Goal: Transaction & Acquisition: Purchase product/service

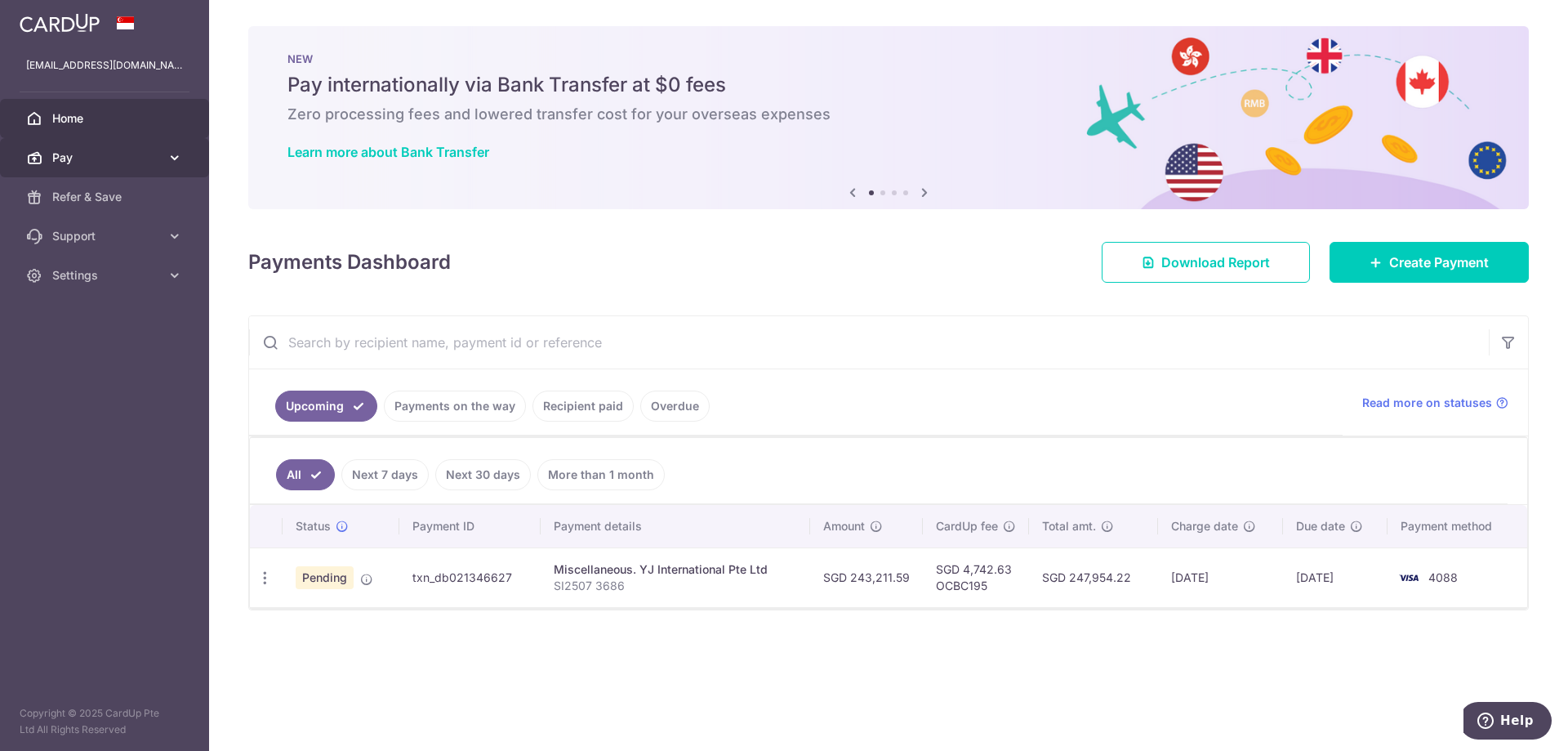
click at [99, 154] on span "Pay" at bounding box center [106, 157] width 108 height 16
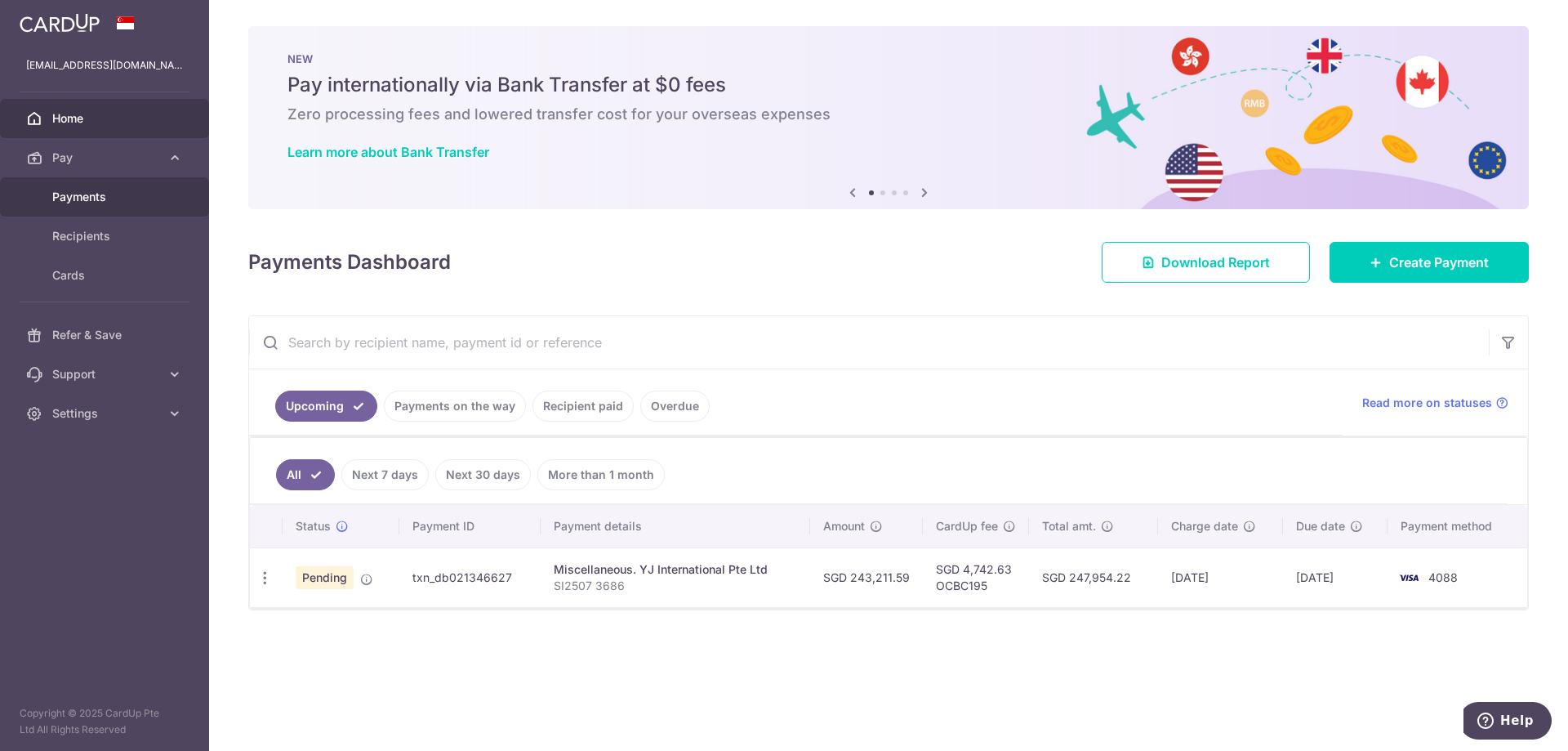
click at [95, 199] on span "Payments" at bounding box center [106, 196] width 108 height 16
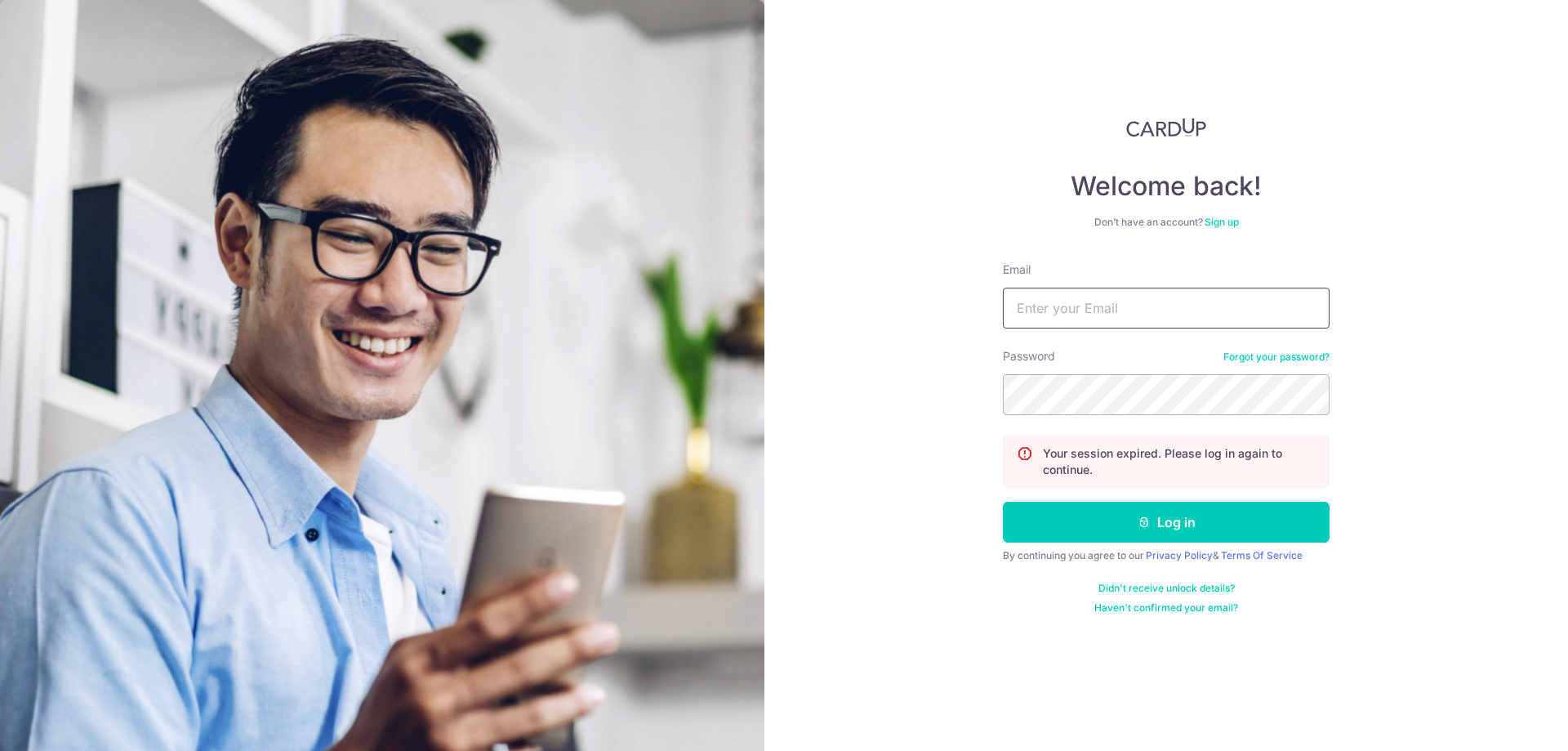
click at [1061, 316] on input "Email" at bounding box center [1166, 308] width 327 height 41
type input "[EMAIL_ADDRESS][DOMAIN_NAME]"
click at [1161, 515] on button "Log in" at bounding box center [1166, 521] width 327 height 41
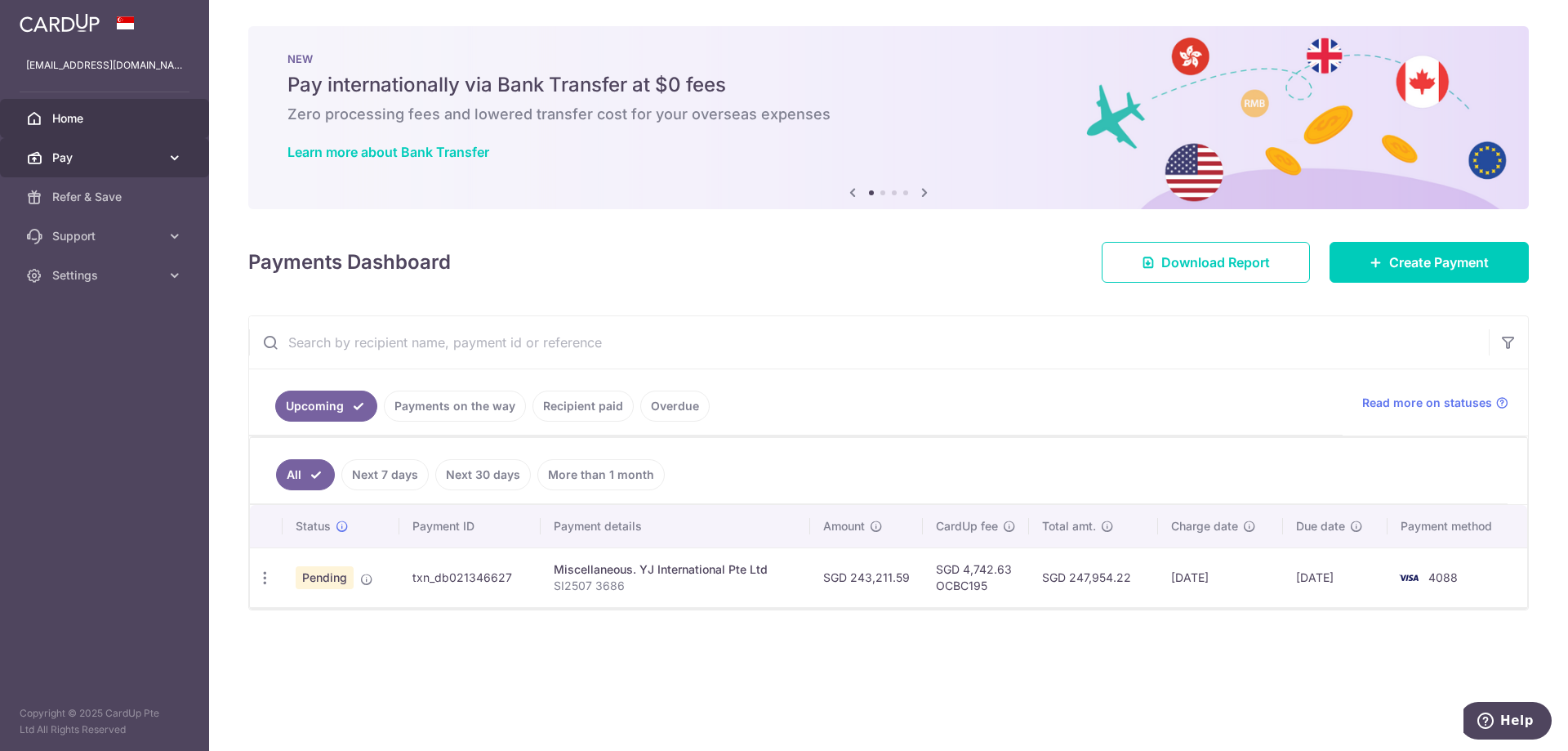
click at [70, 157] on span "Pay" at bounding box center [106, 157] width 108 height 16
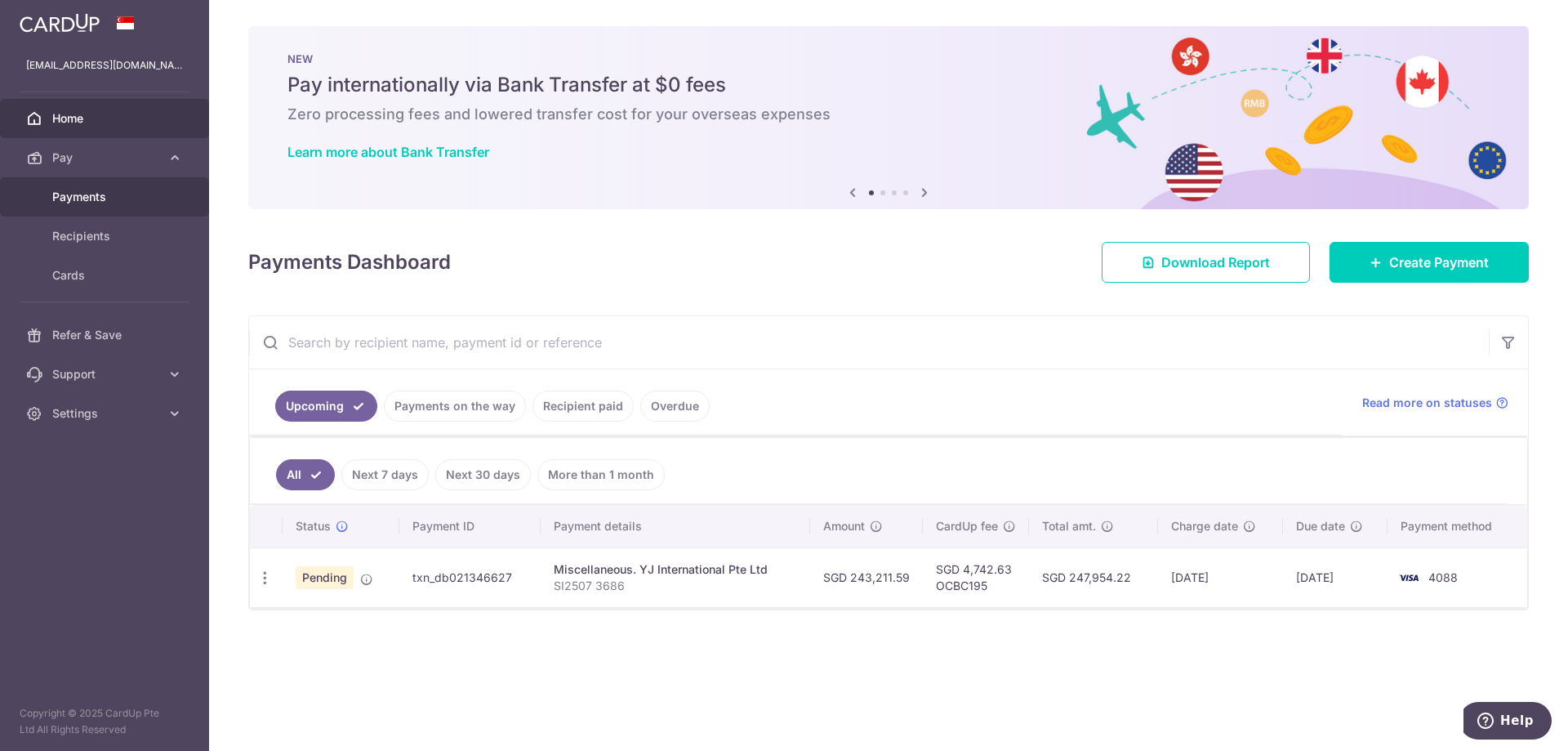
click at [81, 196] on span "Payments" at bounding box center [106, 196] width 108 height 16
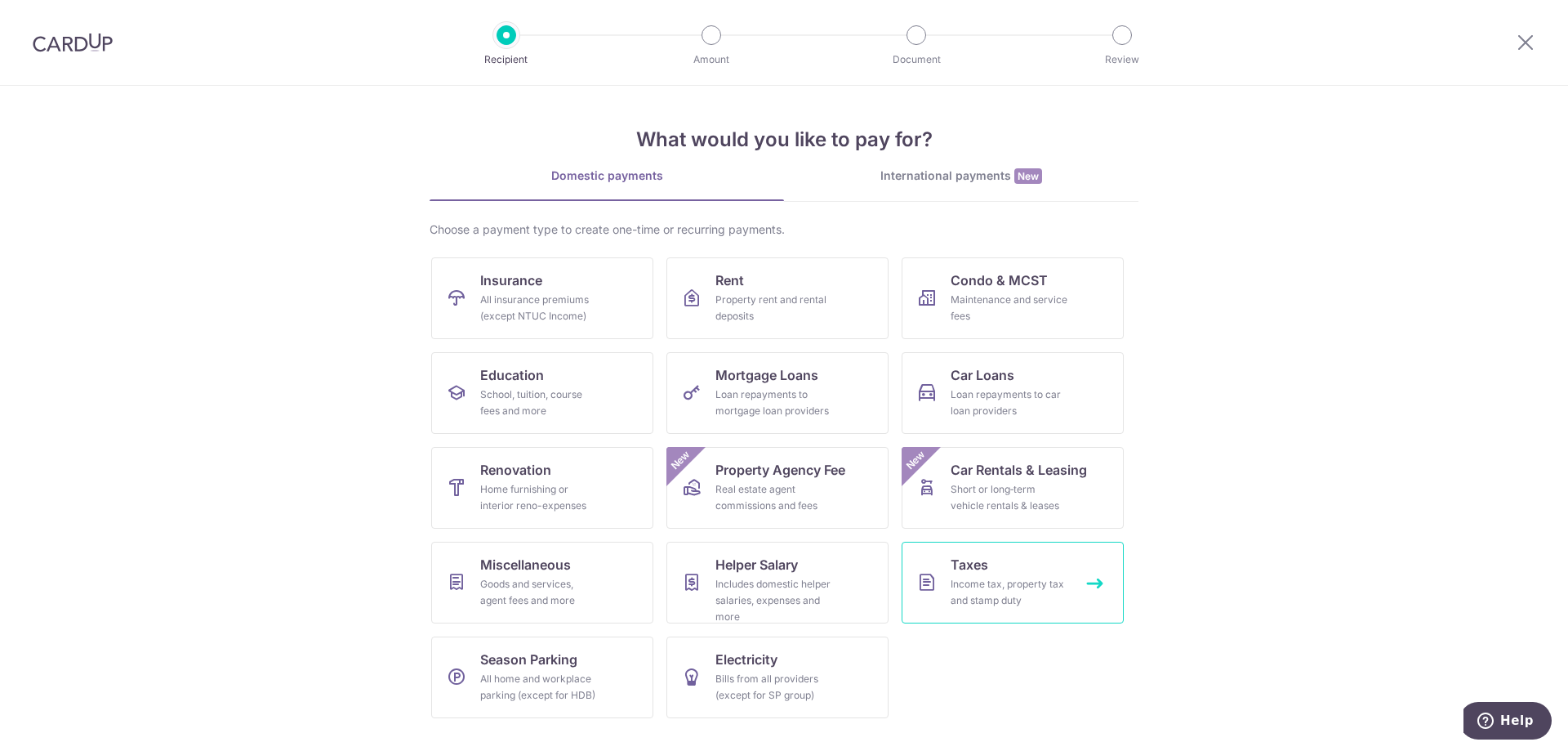
click at [993, 586] on div "Income tax, property tax and stamp duty" at bounding box center [1009, 592] width 118 height 33
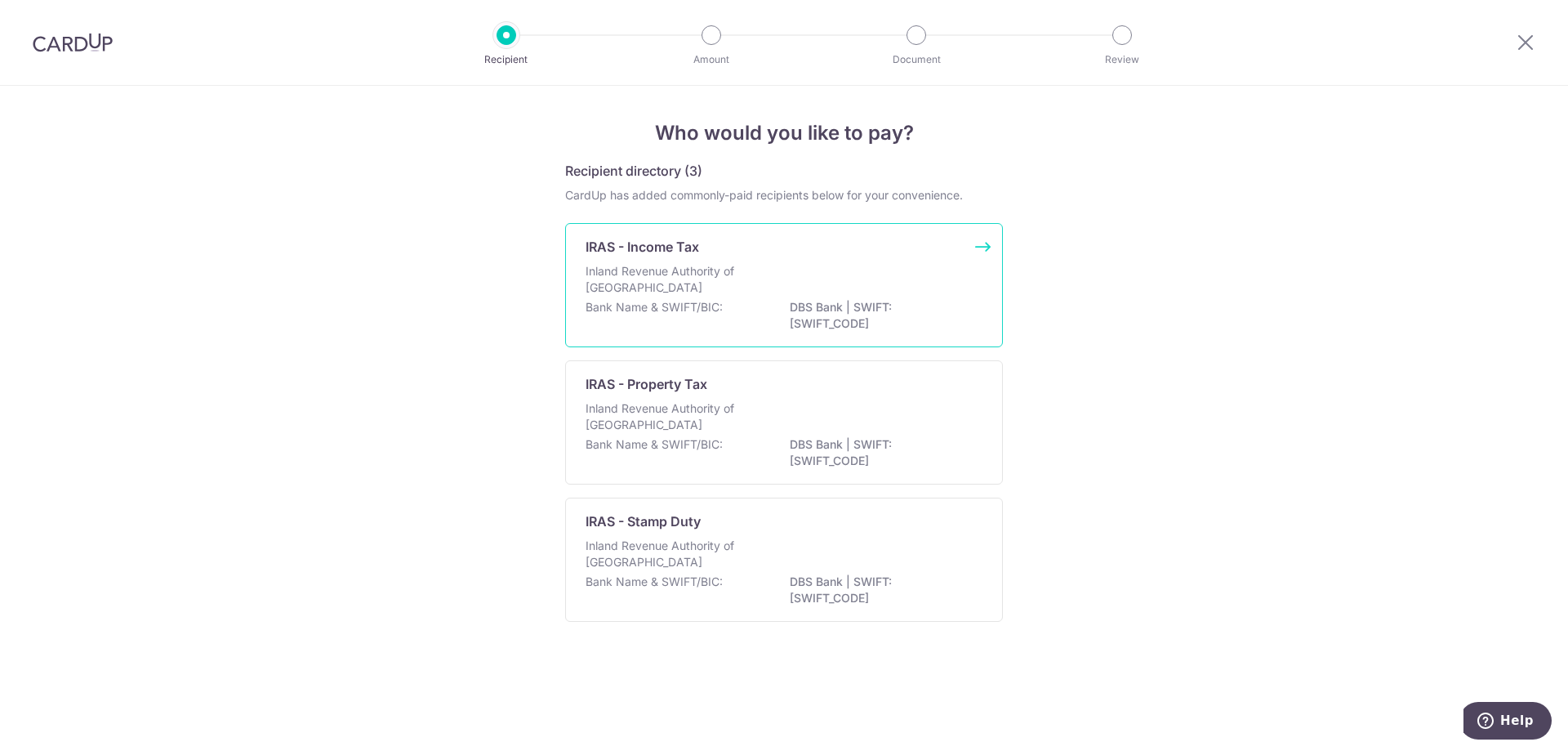
click at [648, 251] on p "IRAS - Income Tax" at bounding box center [642, 247] width 114 height 19
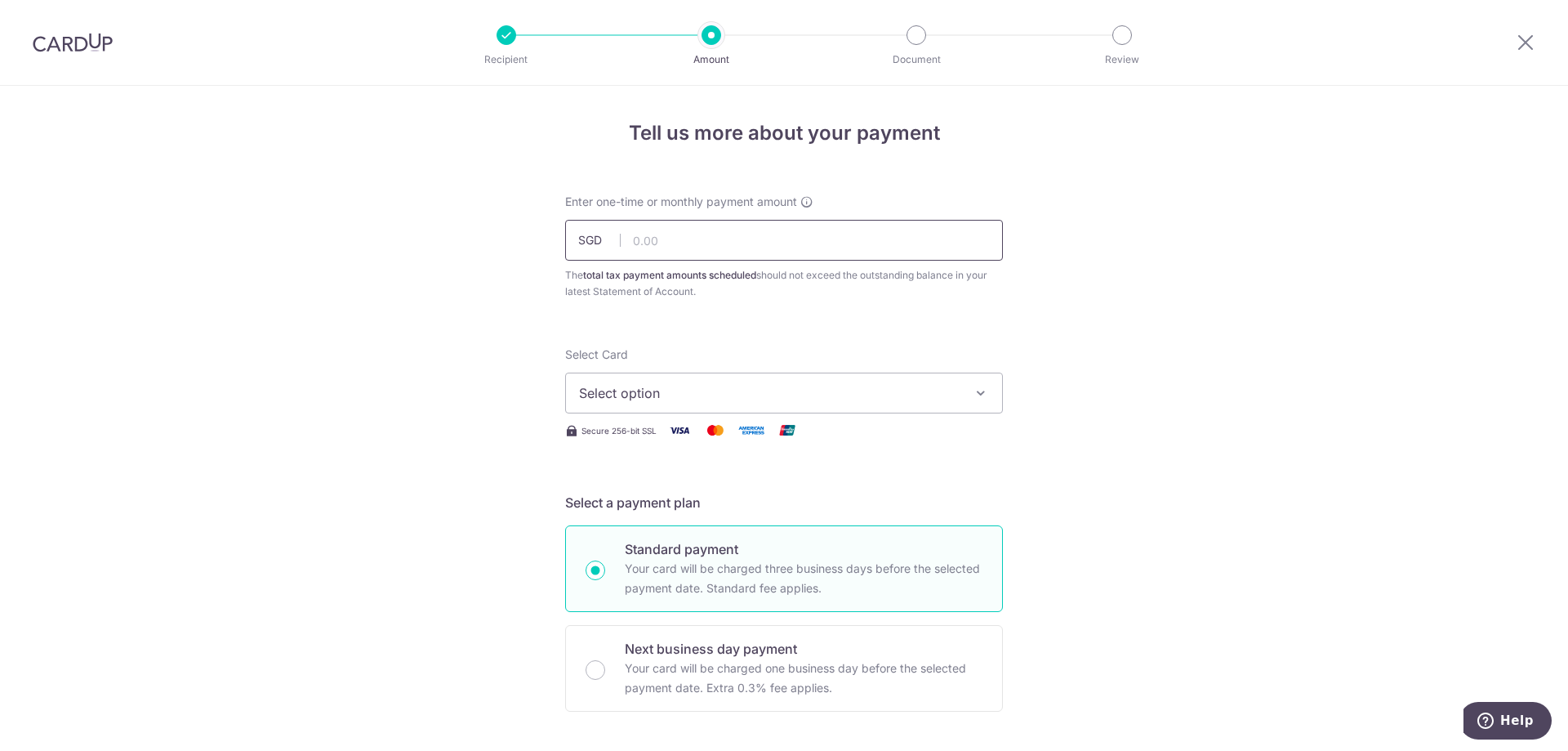
drag, startPoint x: 0, startPoint y: 0, endPoint x: 649, endPoint y: 247, distance: 694.4
click at [649, 247] on input "text" at bounding box center [784, 240] width 438 height 41
type input "7,182.71"
click at [843, 393] on span "Select option" at bounding box center [769, 393] width 381 height 19
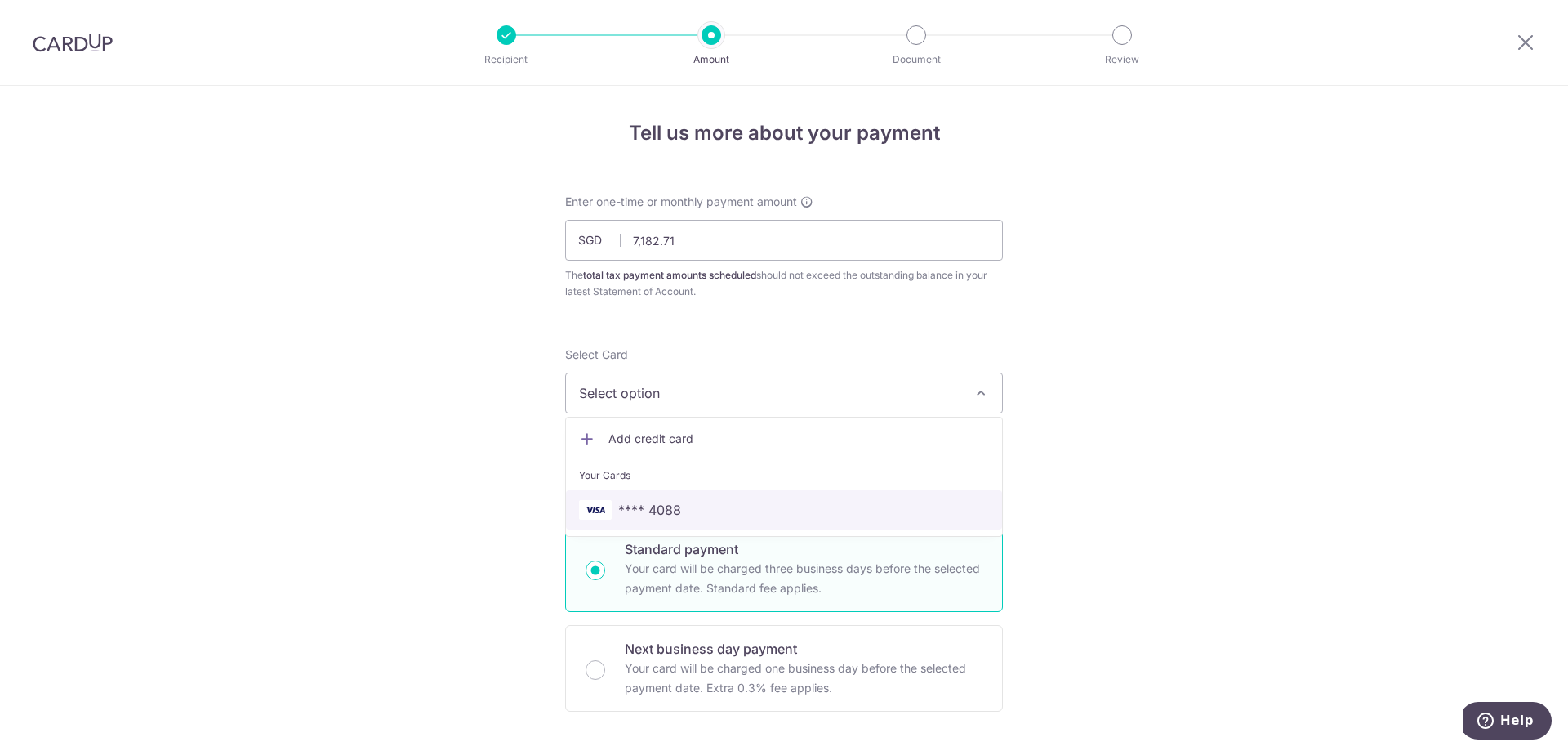
click at [698, 505] on span "**** 4088" at bounding box center [783, 510] width 410 height 19
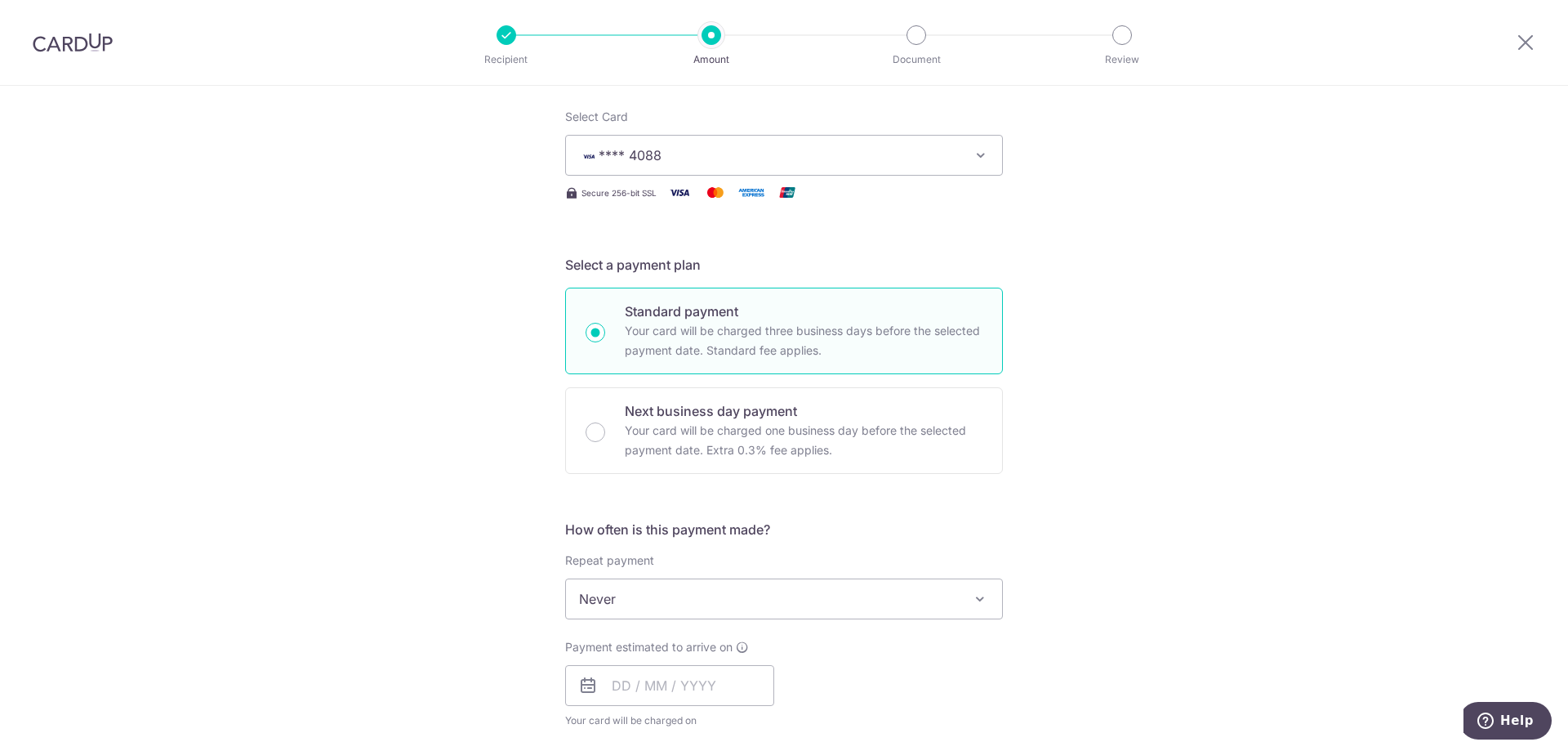
scroll to position [327, 0]
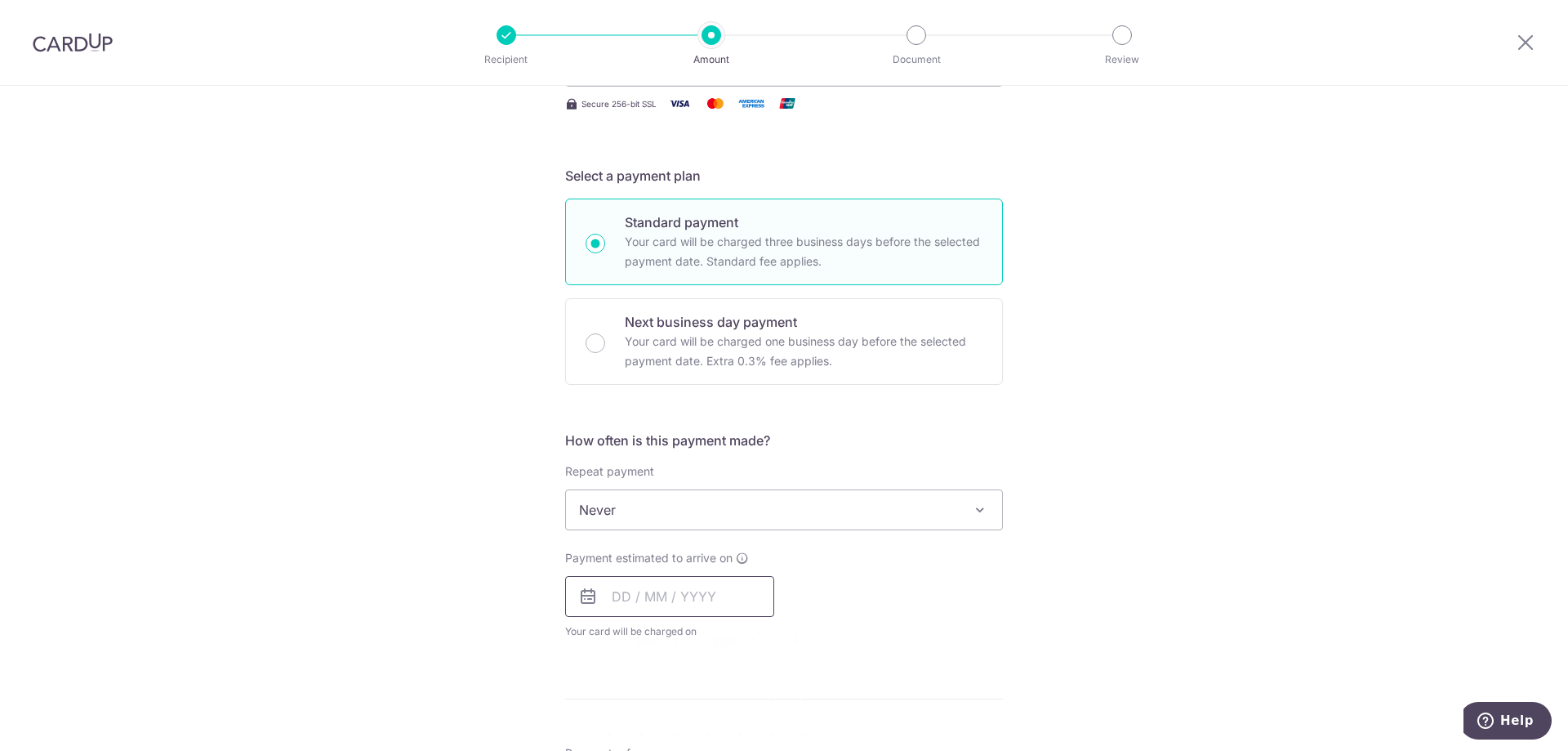
click at [675, 605] on input "text" at bounding box center [669, 596] width 209 height 41
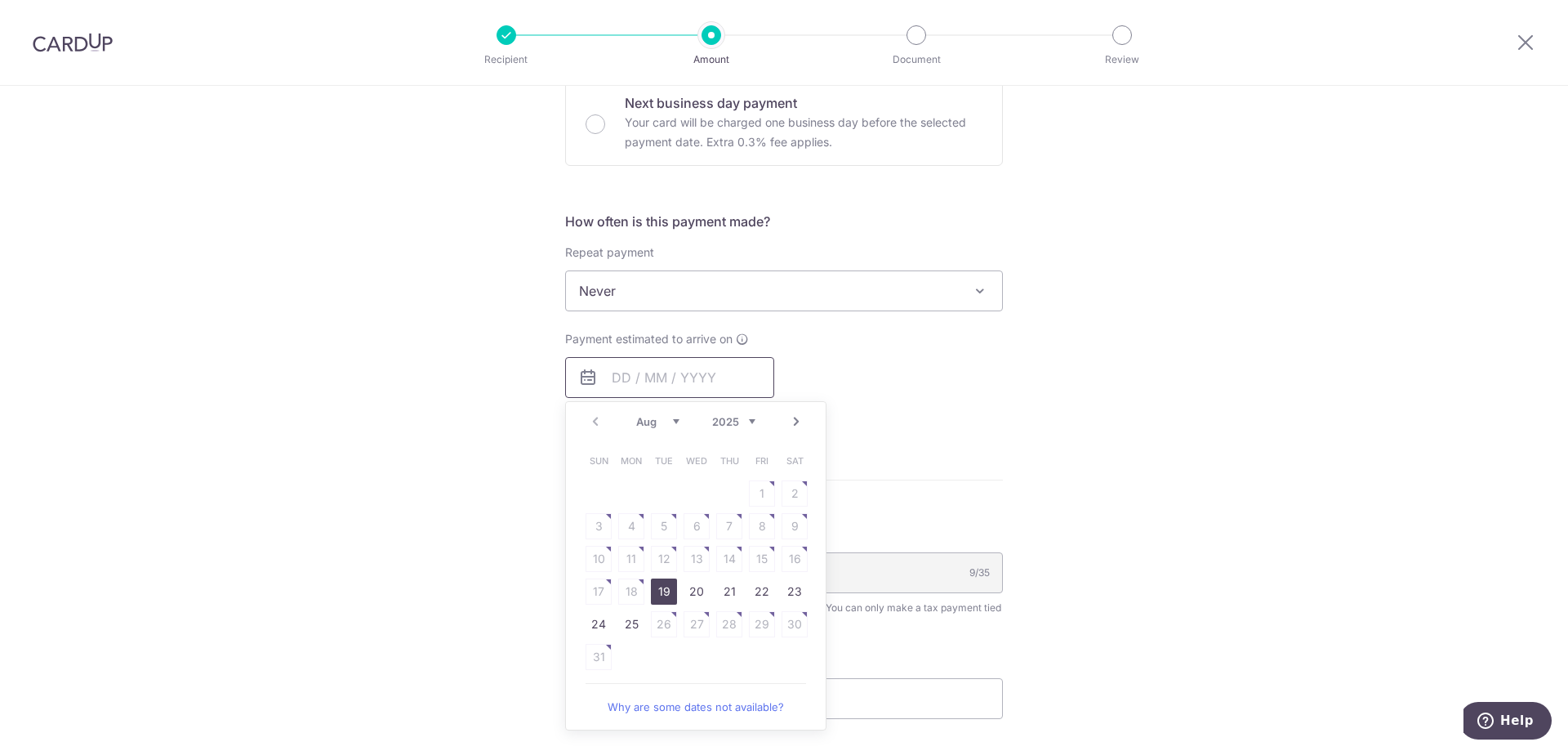
scroll to position [572, 0]
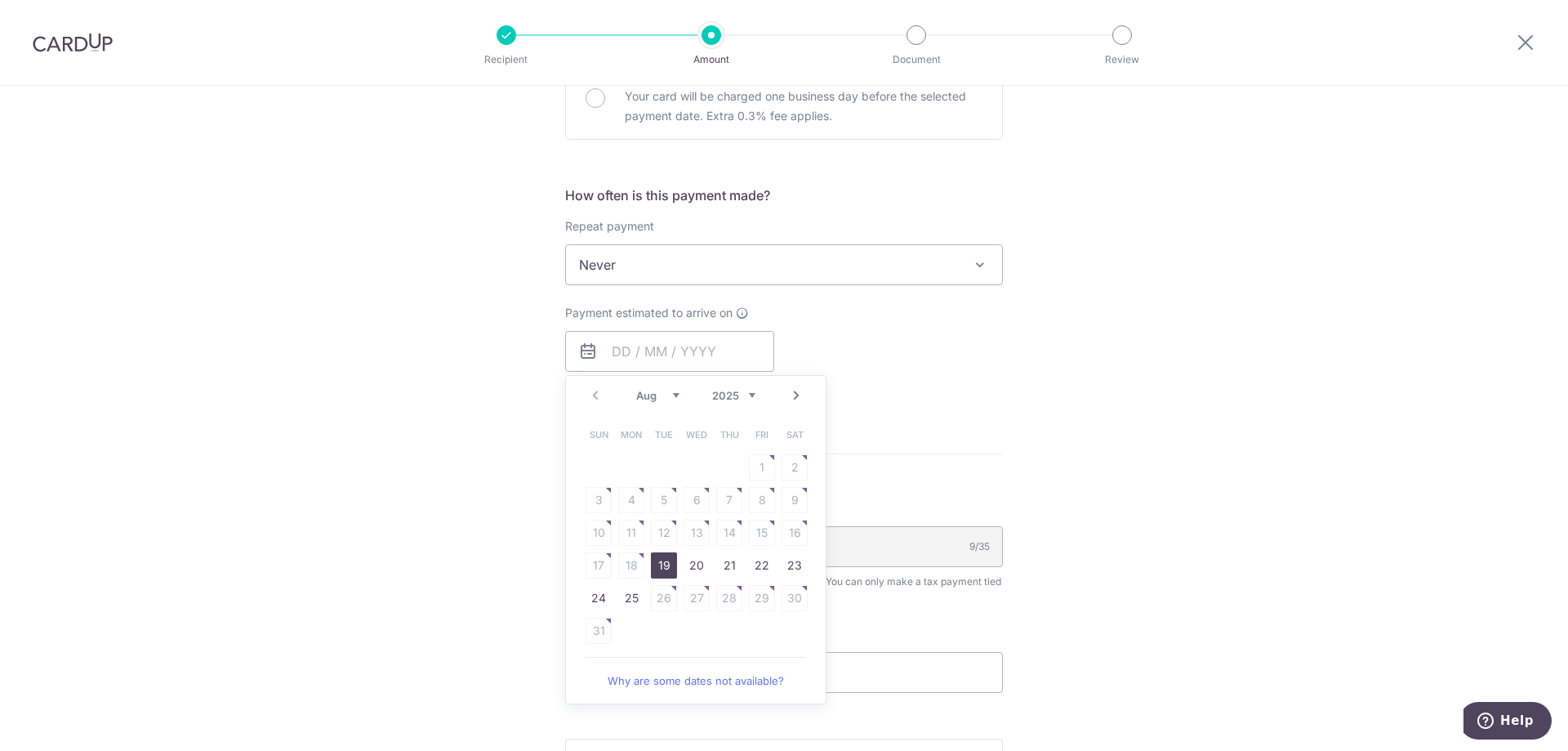
click at [664, 566] on link "19" at bounding box center [664, 564] width 26 height 26
type input "[DATE]"
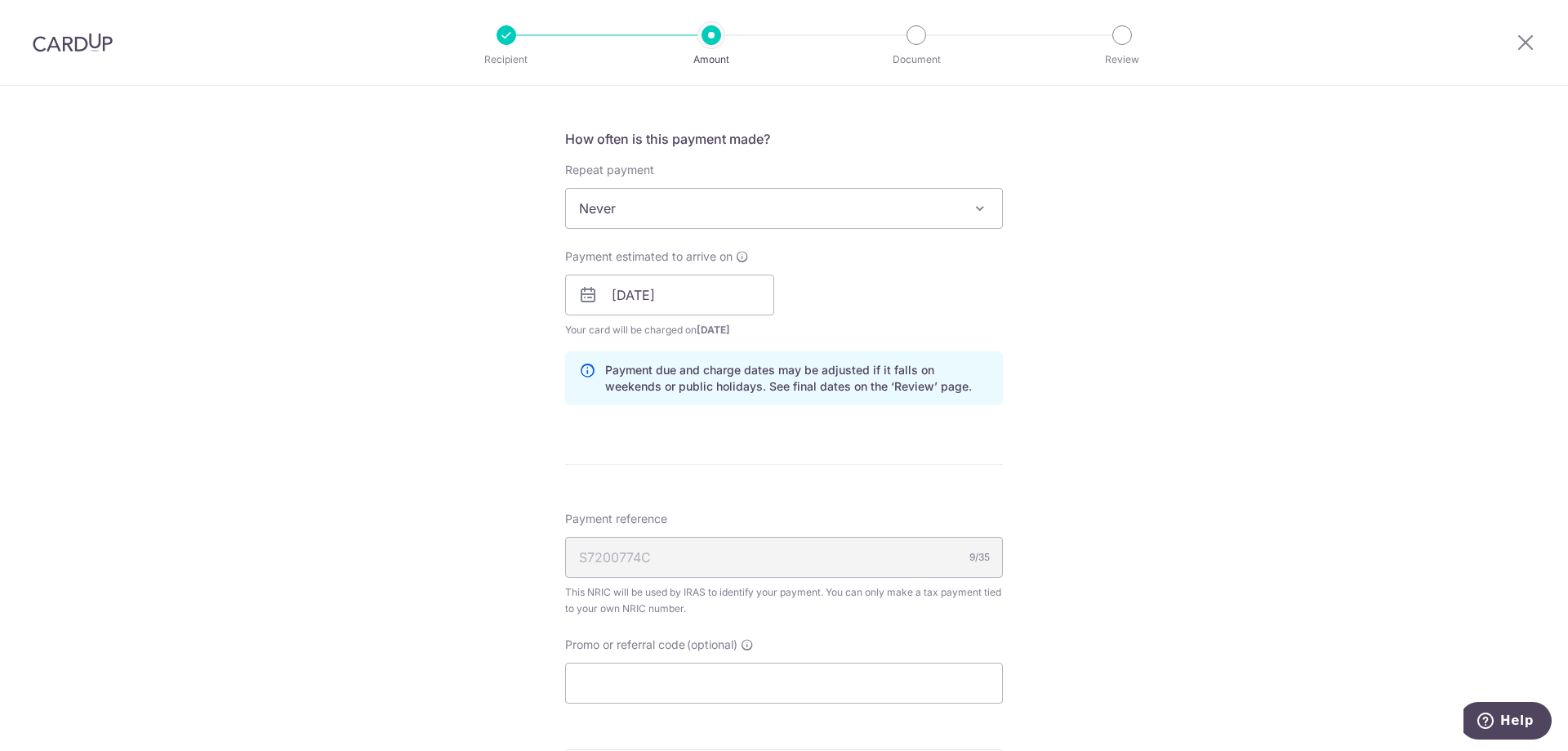
scroll to position [736, 0]
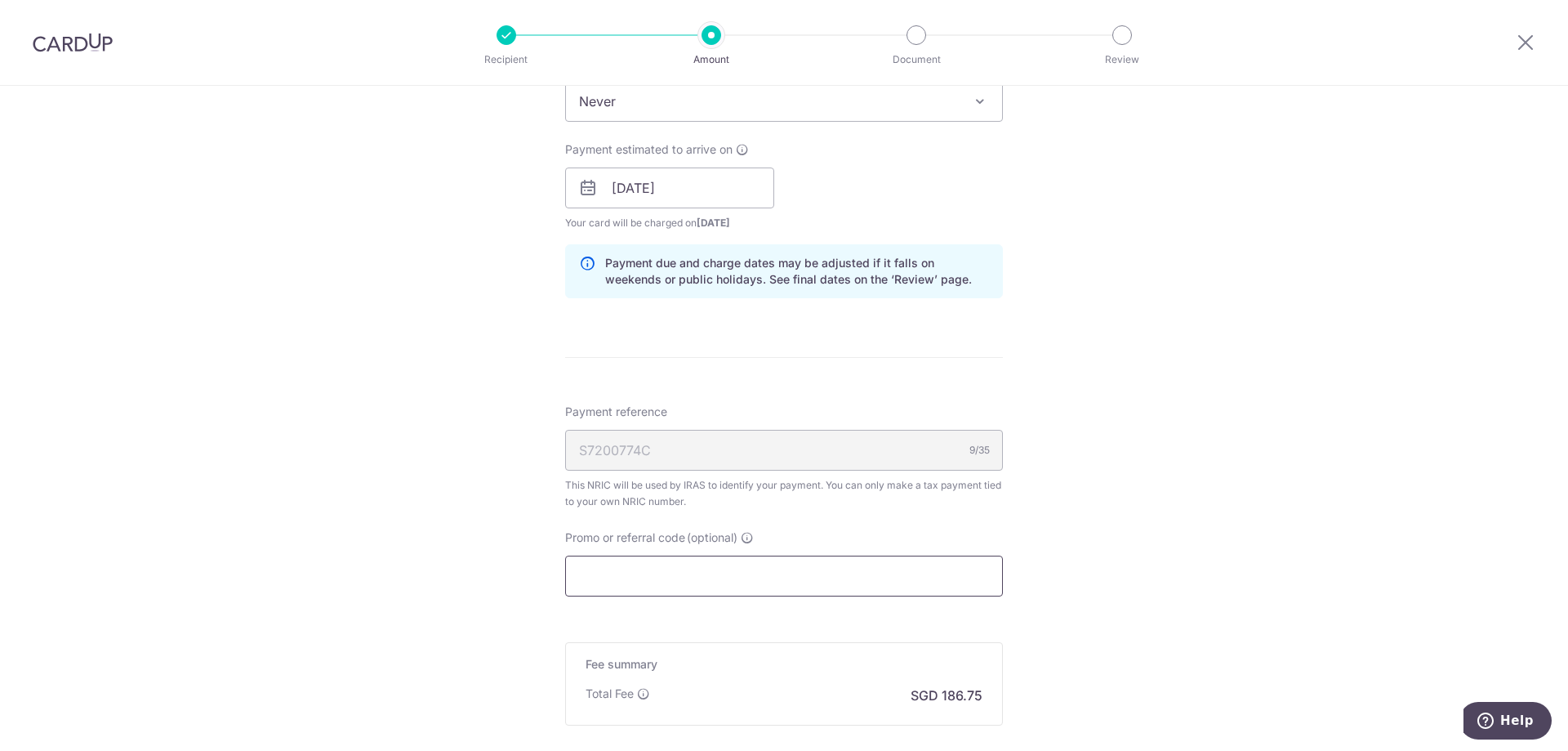
click at [698, 573] on input "Promo or referral code (optional)" at bounding box center [784, 576] width 438 height 41
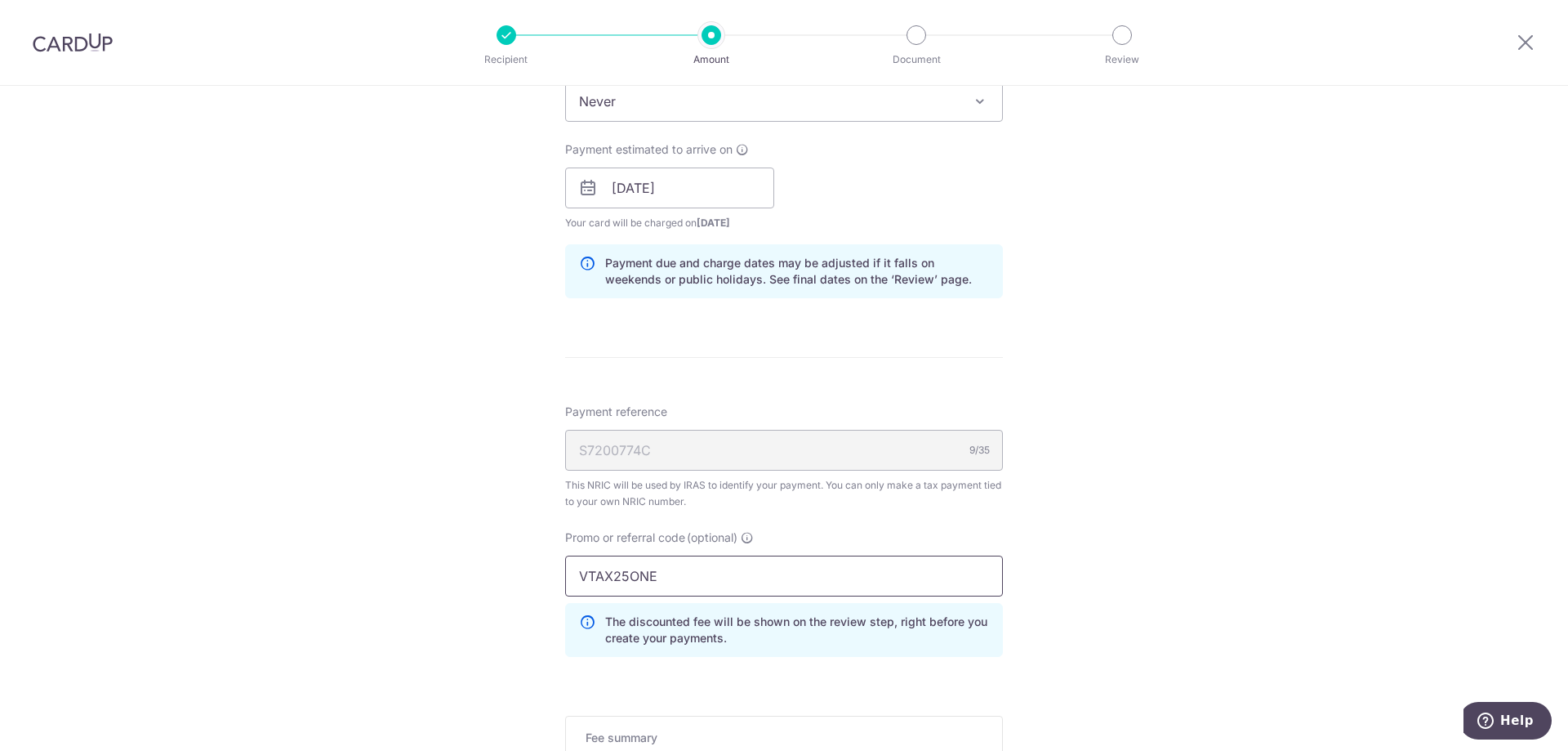
type input "VTAX25ONE"
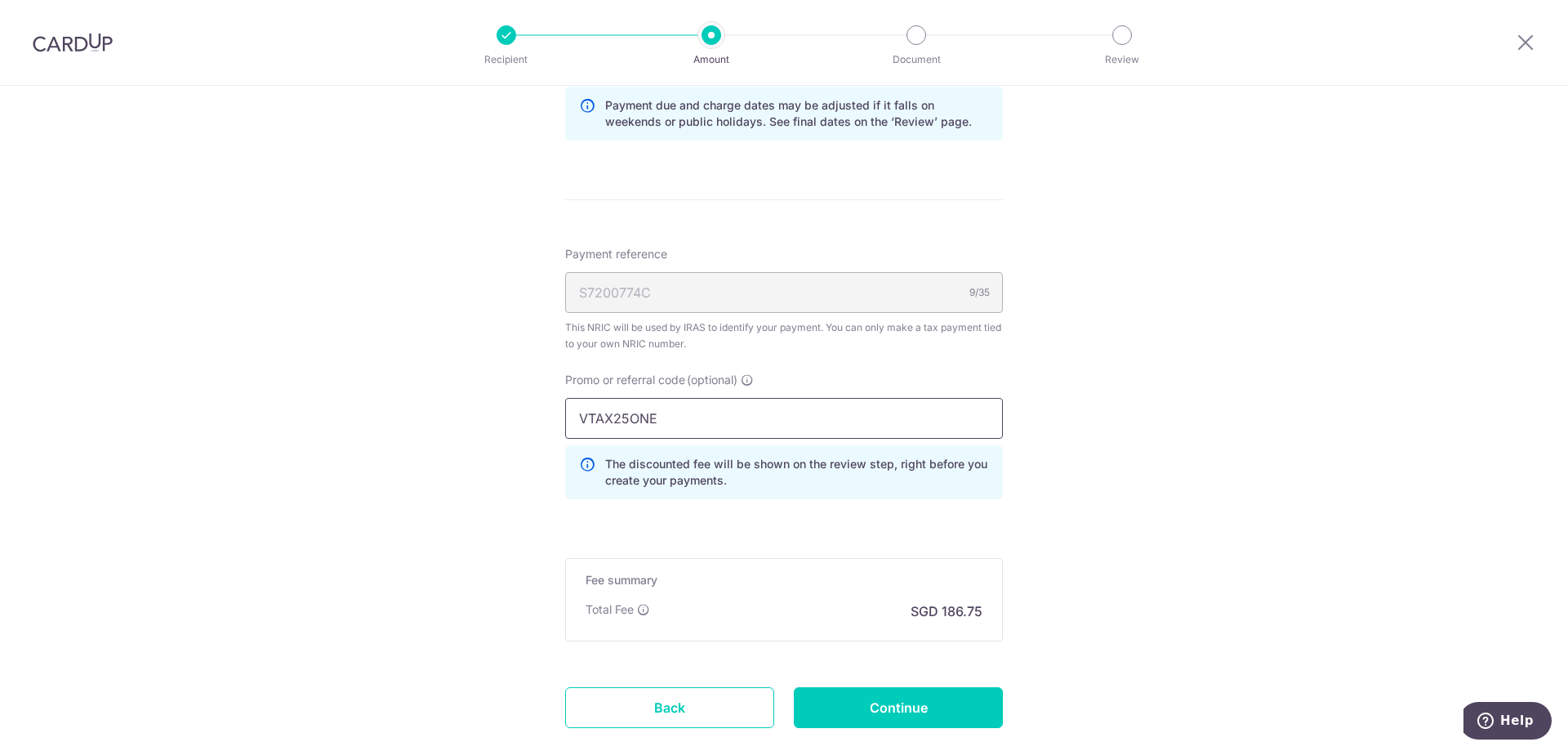
scroll to position [993, 0]
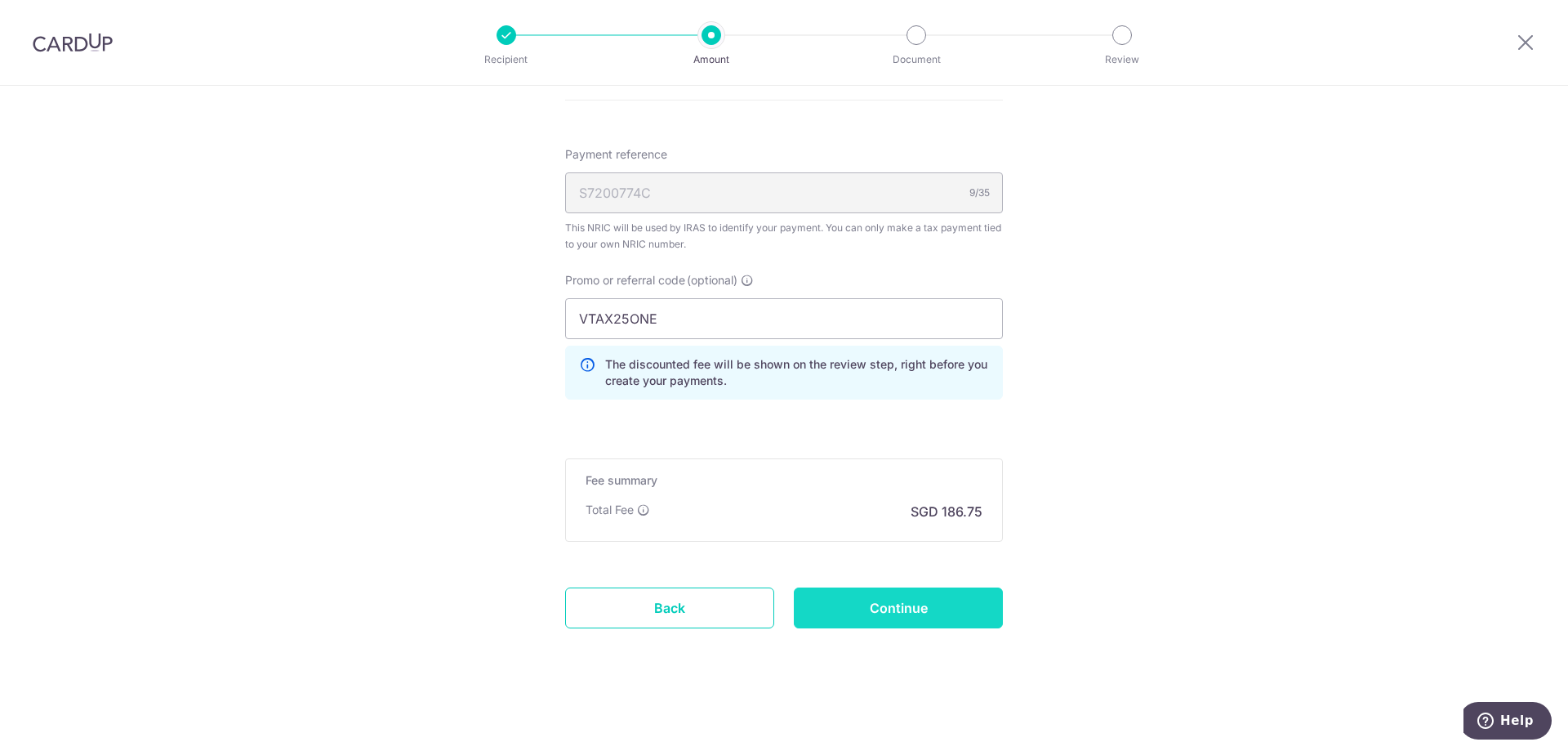
click at [954, 606] on input "Continue" at bounding box center [898, 607] width 209 height 41
type input "Create Schedule"
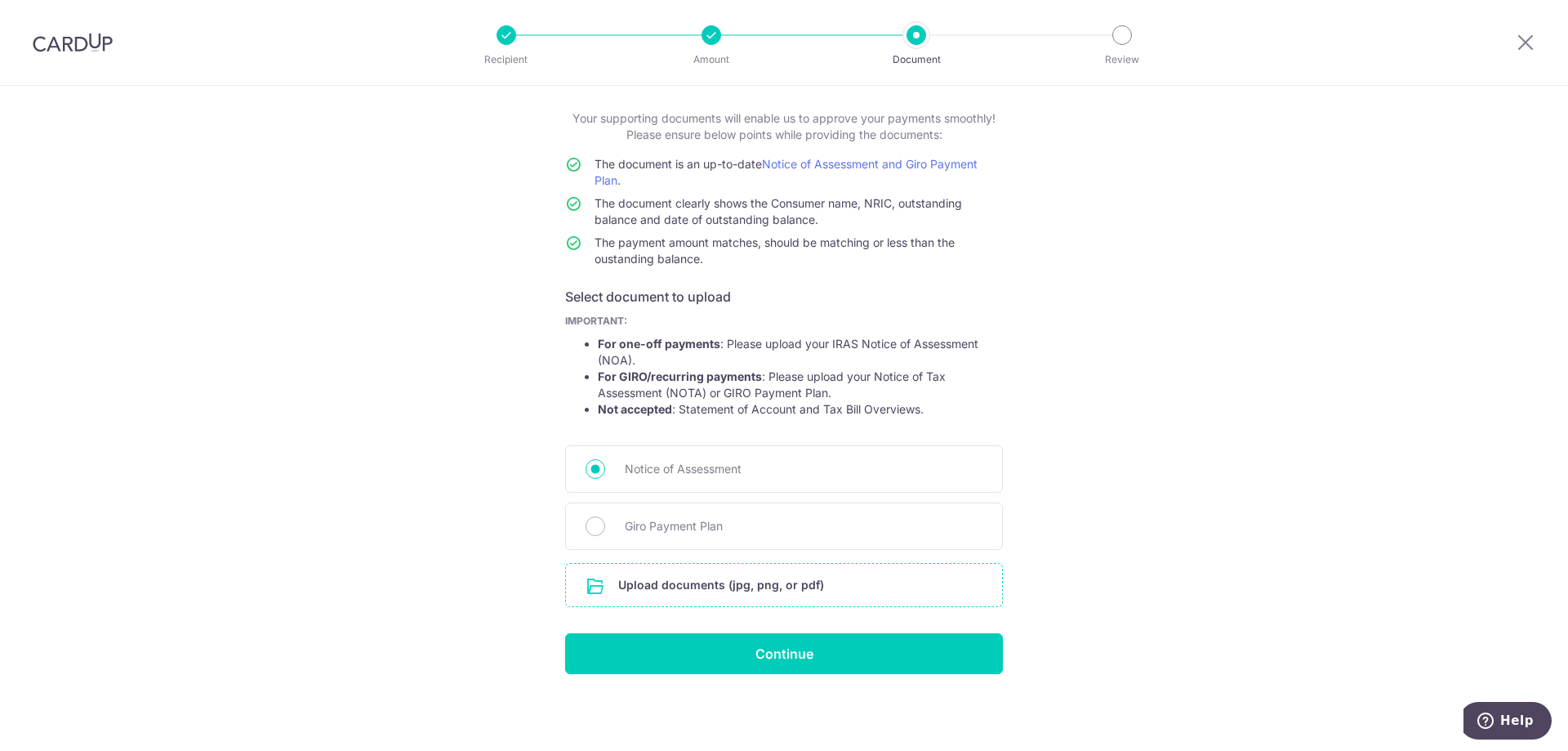
click at [720, 583] on input "file" at bounding box center [784, 585] width 436 height 42
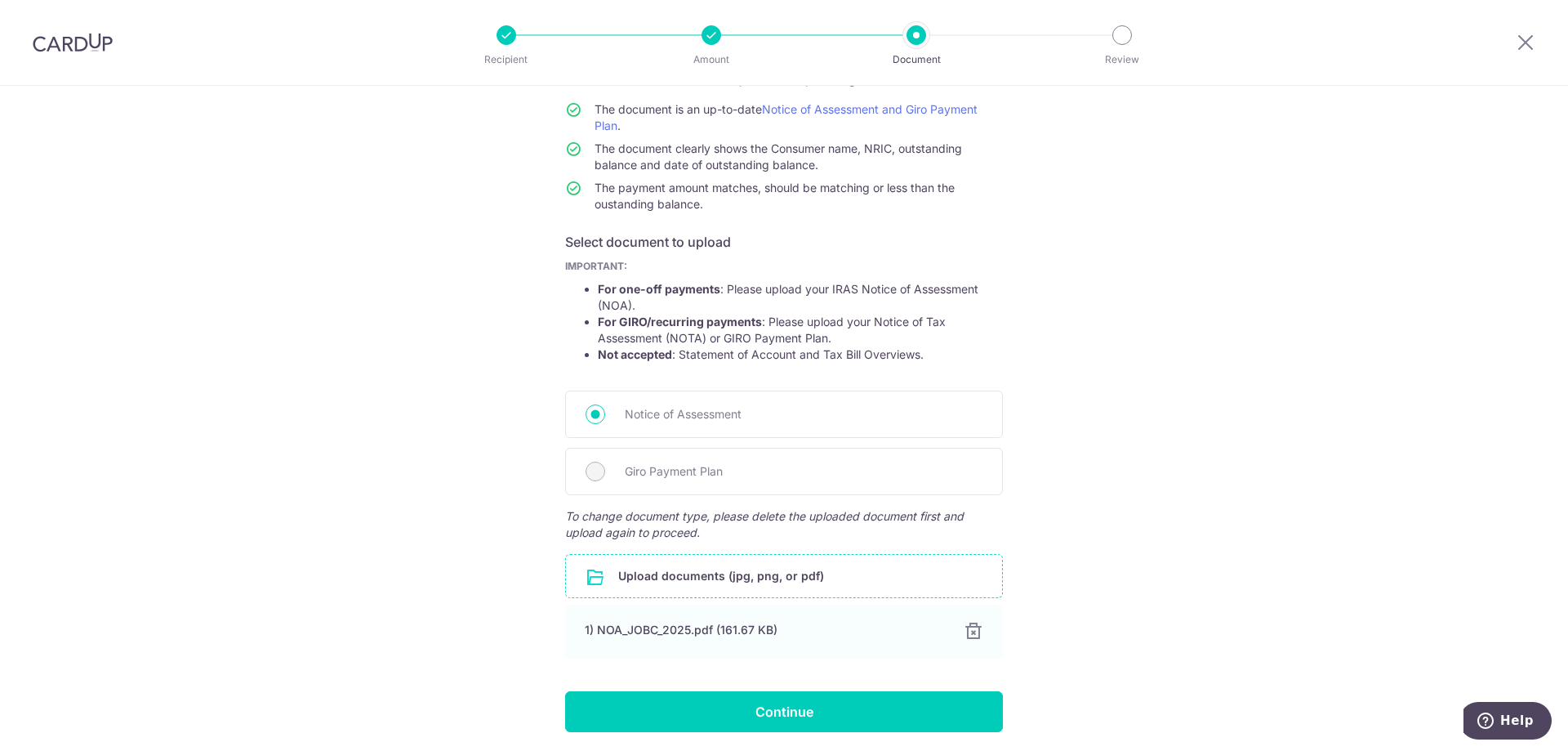
scroll to position [196, 0]
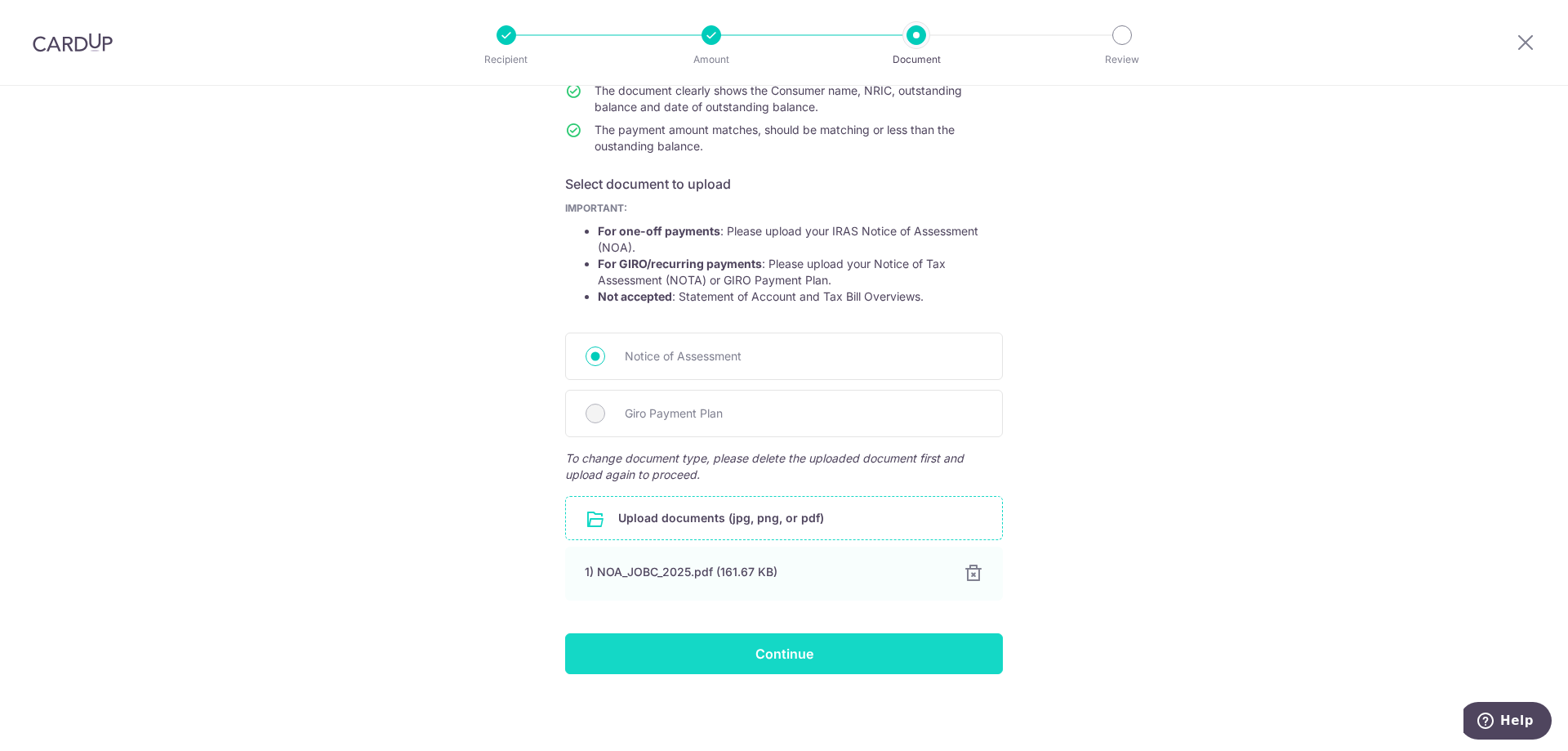
click at [752, 654] on input "Continue" at bounding box center [784, 653] width 438 height 41
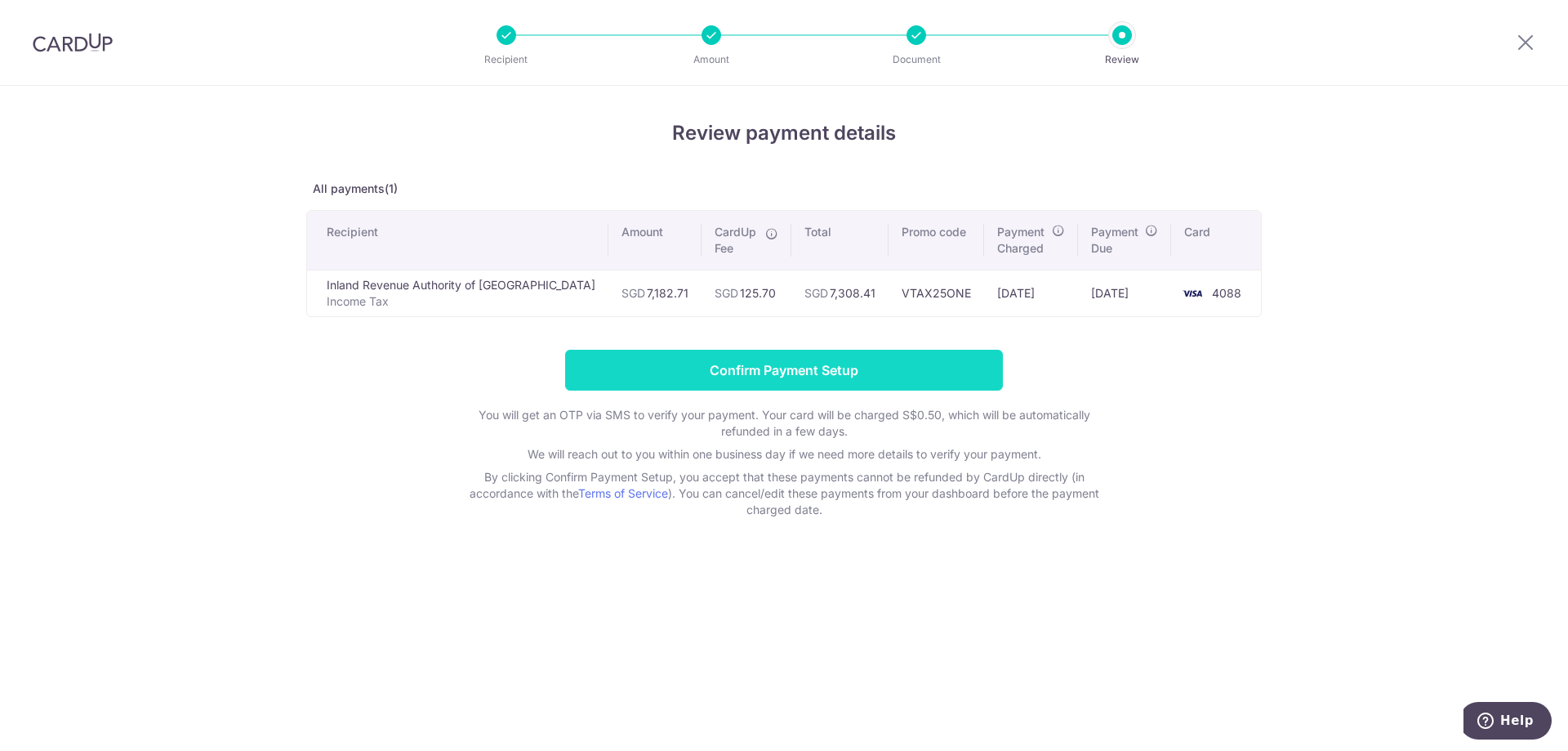
click at [830, 374] on input "Confirm Payment Setup" at bounding box center [784, 370] width 438 height 41
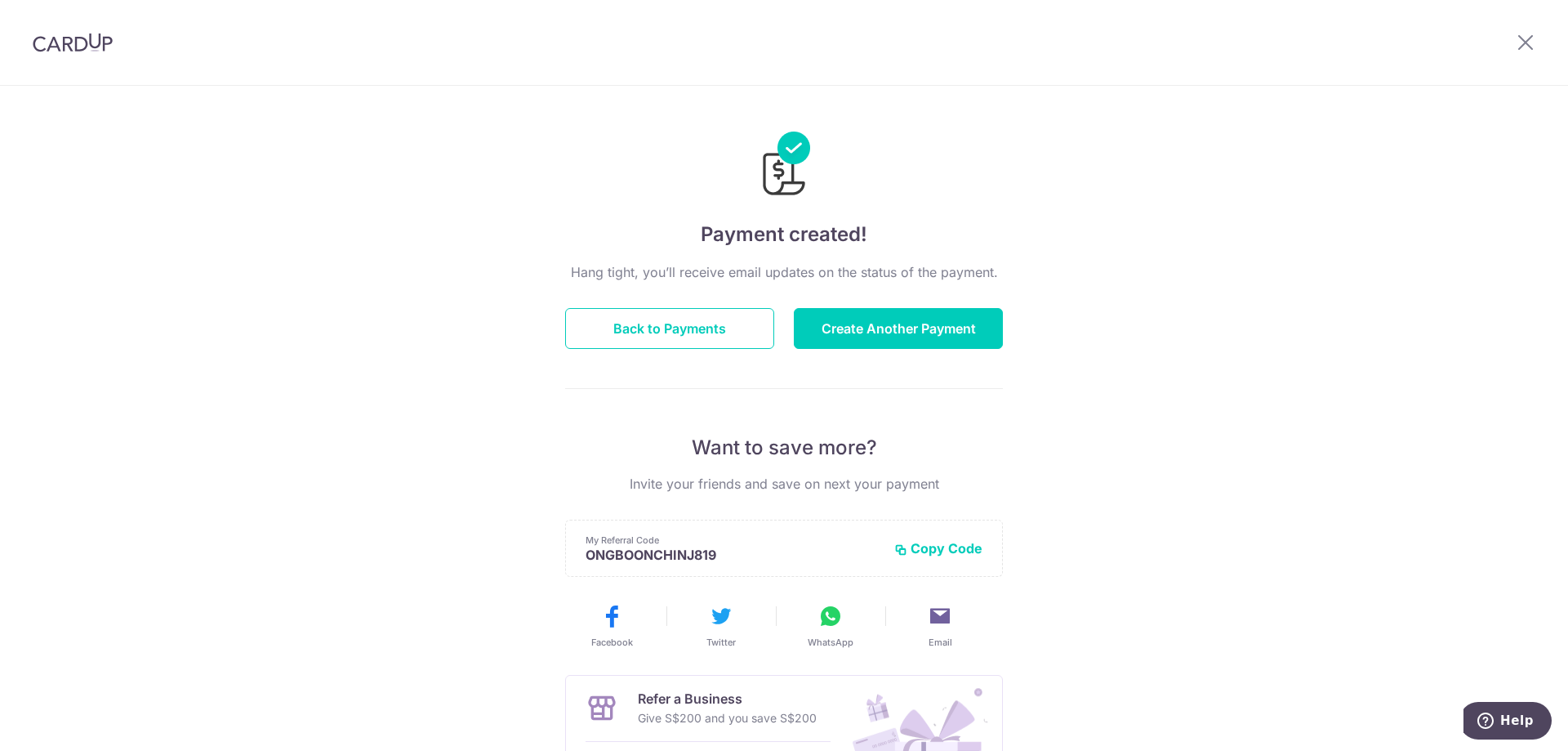
click at [78, 44] on img at bounding box center [73, 42] width 80 height 19
